Goal: Transaction & Acquisition: Purchase product/service

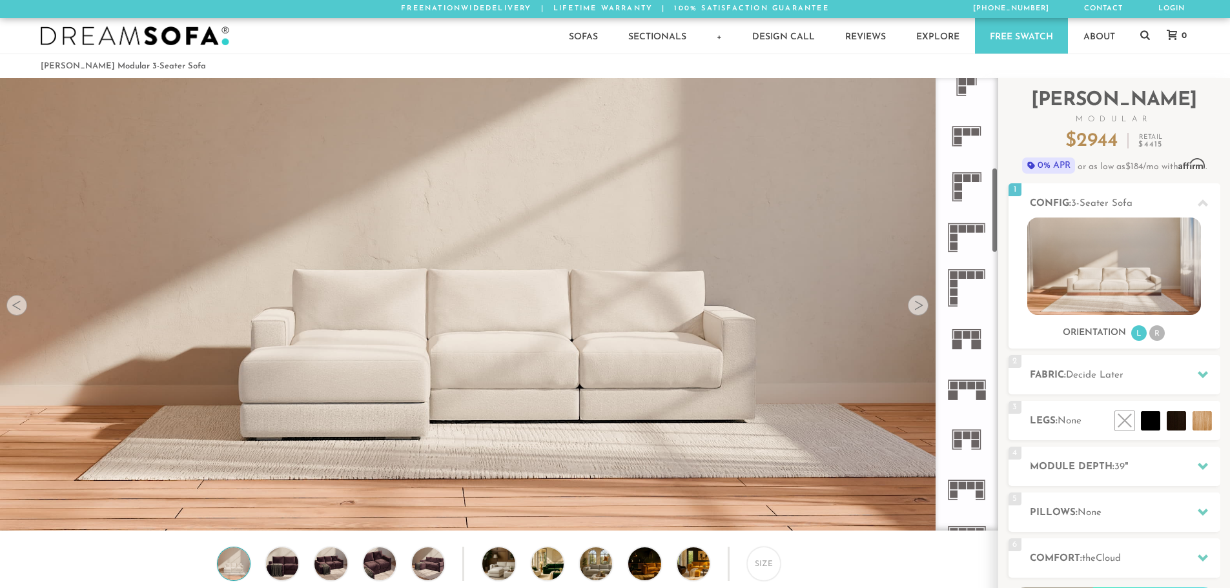
scroll to position [473, 0]
click at [1158, 334] on li "R" at bounding box center [1156, 332] width 15 height 15
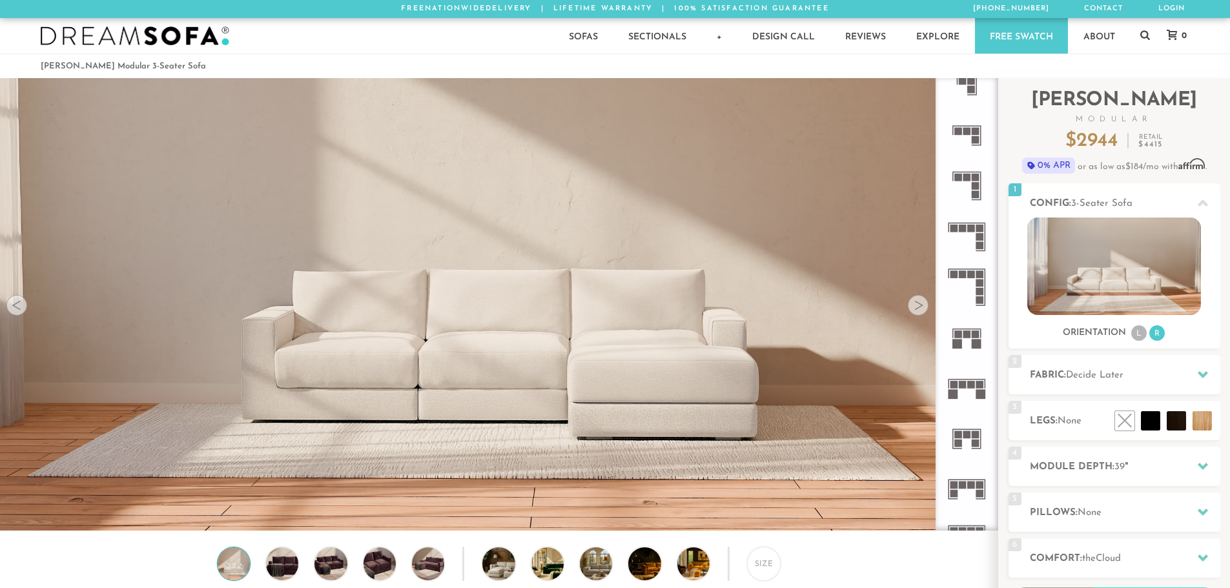
click at [977, 232] on icon at bounding box center [966, 237] width 50 height 50
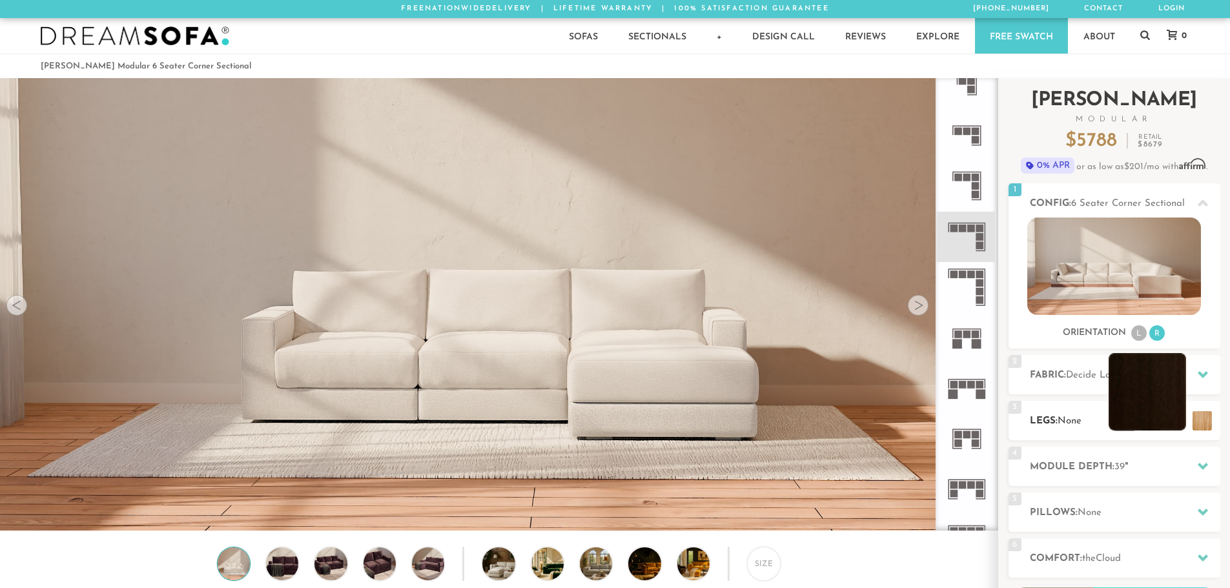
click at [1176, 419] on li at bounding box center [1147, 391] width 77 height 77
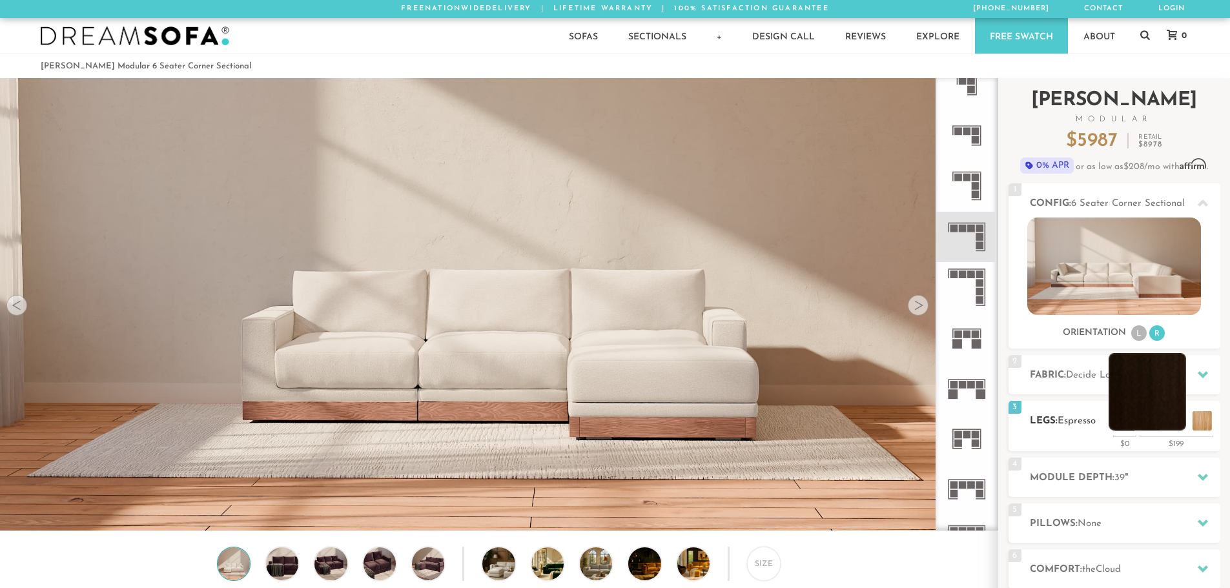
click at [1156, 401] on li at bounding box center [1147, 391] width 77 height 77
click at [1149, 424] on li at bounding box center [1121, 391] width 77 height 77
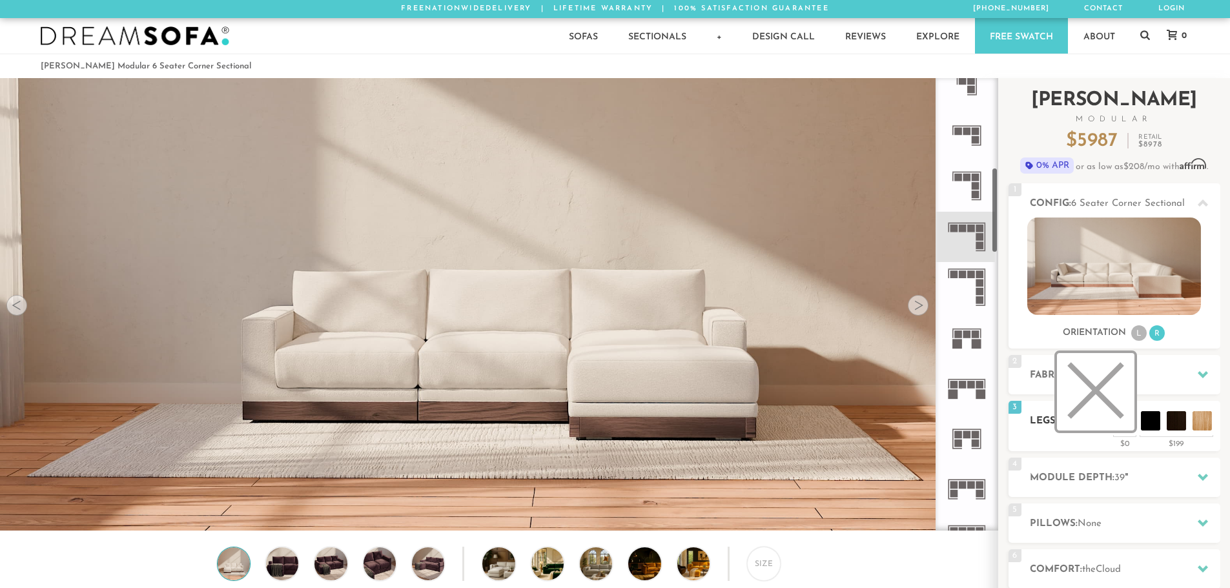
click at [1123, 422] on li at bounding box center [1095, 391] width 77 height 77
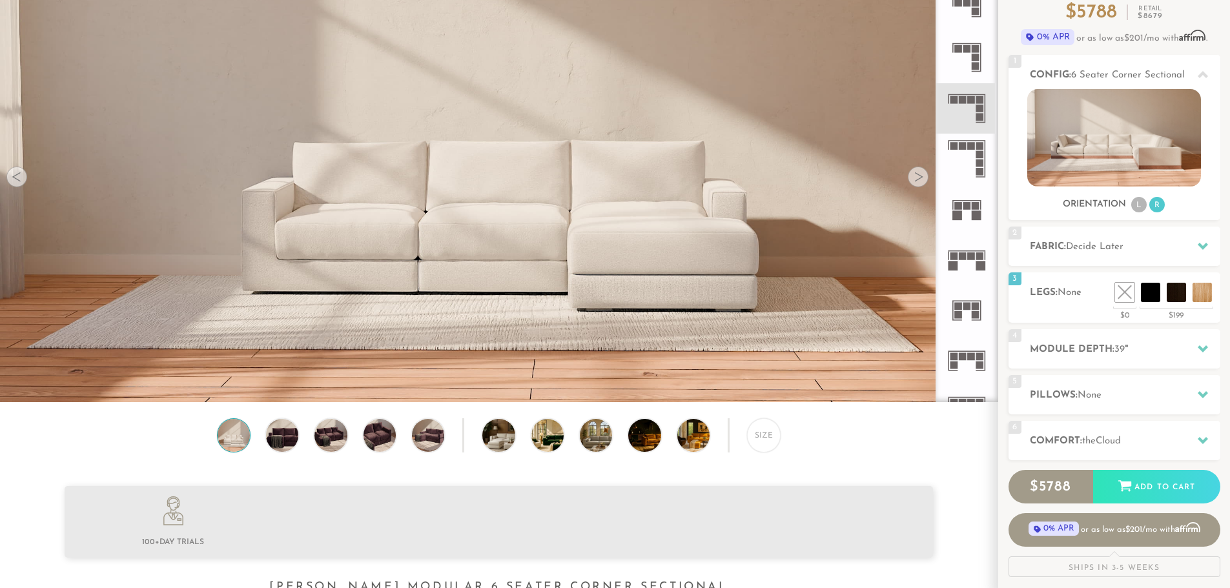
scroll to position [129, 0]
click at [333, 439] on img at bounding box center [330, 434] width 39 height 32
